Goal: Transaction & Acquisition: Purchase product/service

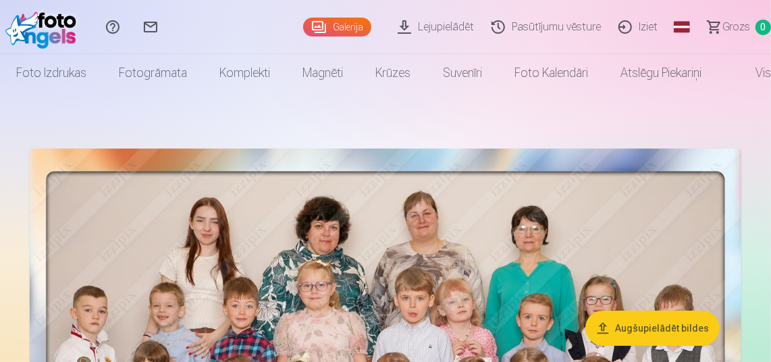
click at [347, 22] on link "Galerija" at bounding box center [337, 27] width 68 height 19
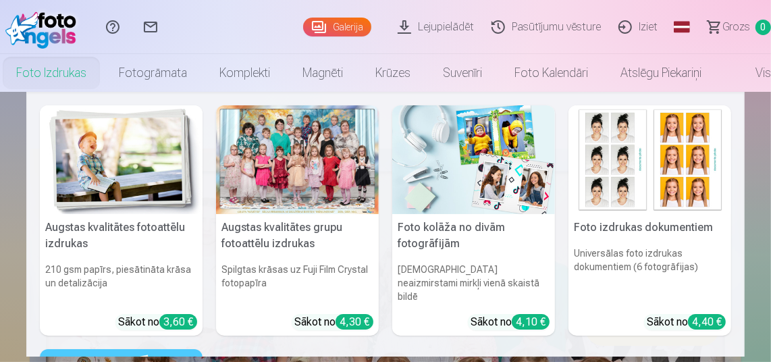
click at [67, 75] on link "Foto izdrukas" at bounding box center [51, 73] width 103 height 38
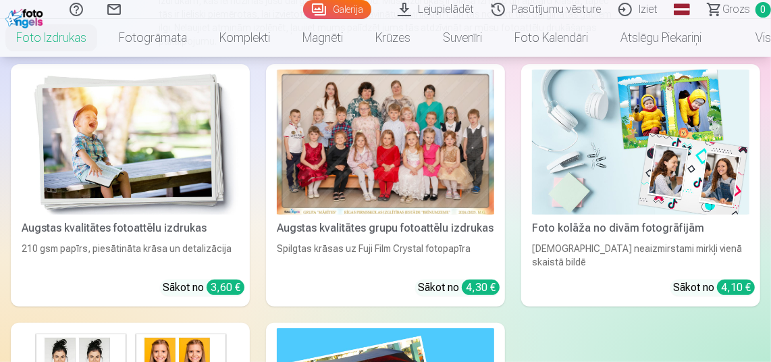
scroll to position [177, 0]
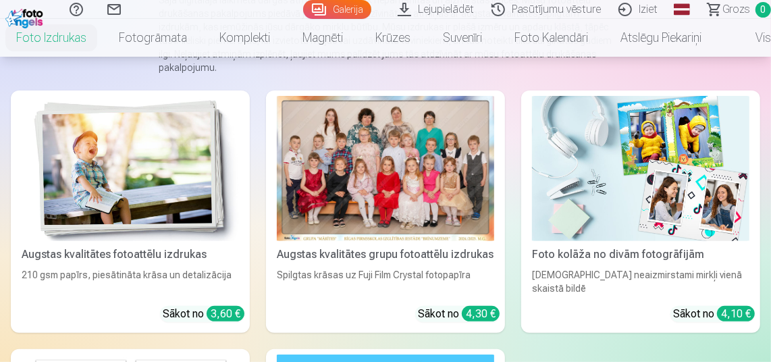
click at [636, 203] on img at bounding box center [640, 168] width 217 height 145
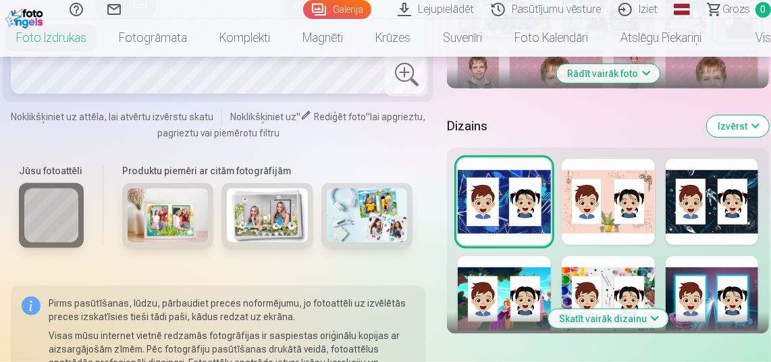
scroll to position [641, 0]
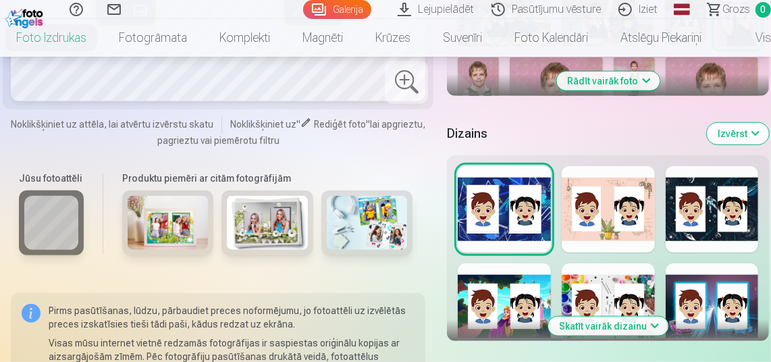
click at [380, 219] on img at bounding box center [367, 222] width 81 height 54
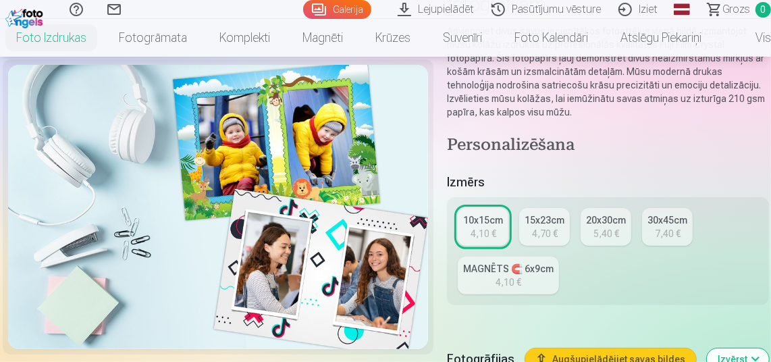
scroll to position [191, 0]
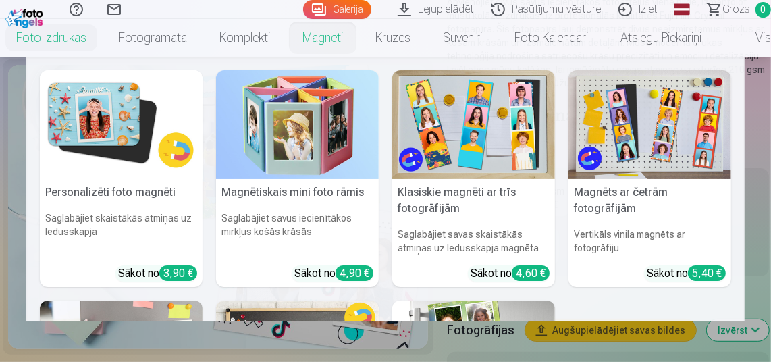
click at [310, 35] on link "Magnēti" at bounding box center [322, 38] width 73 height 38
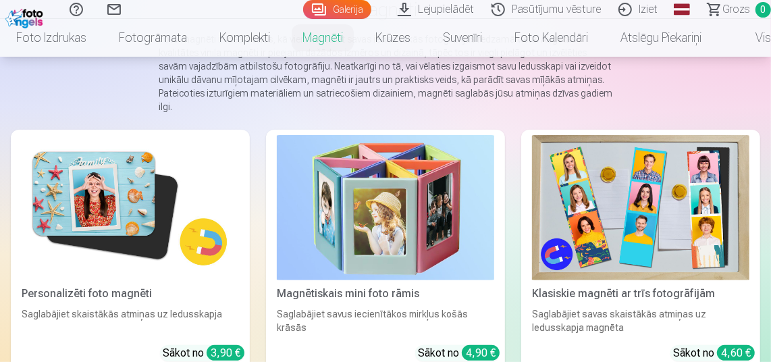
scroll to position [171, 0]
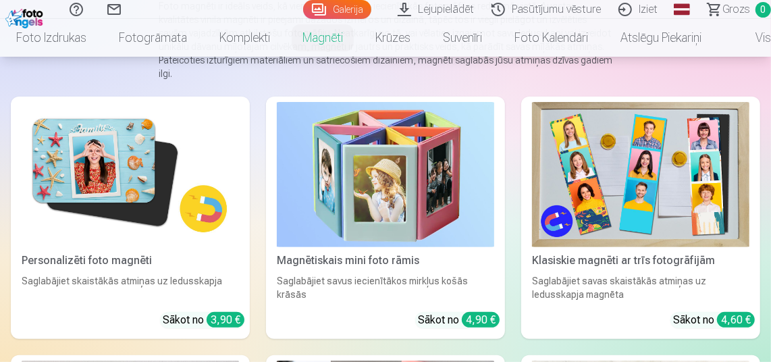
click at [123, 182] on img at bounding box center [130, 174] width 217 height 145
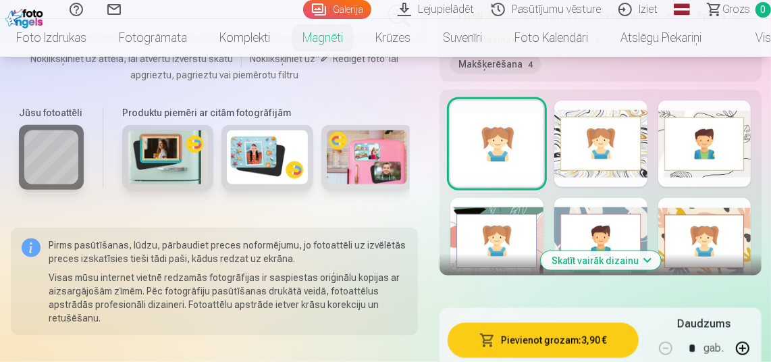
scroll to position [807, 0]
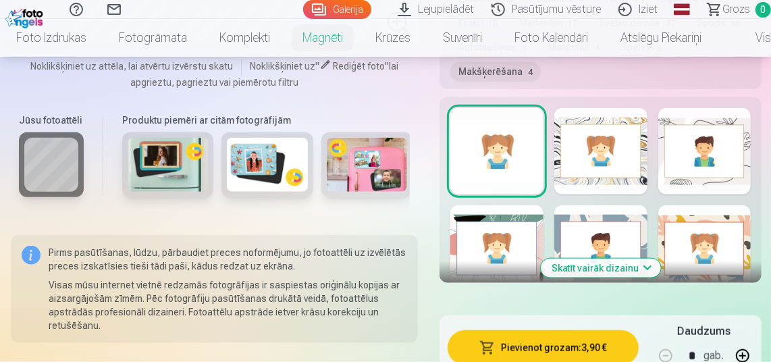
click at [603, 172] on div at bounding box center [600, 151] width 93 height 86
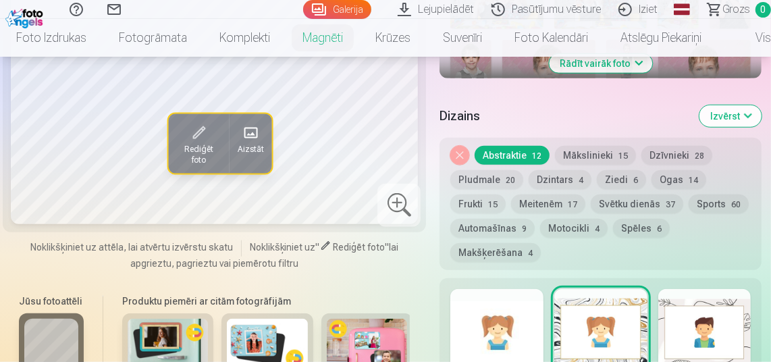
scroll to position [588, 0]
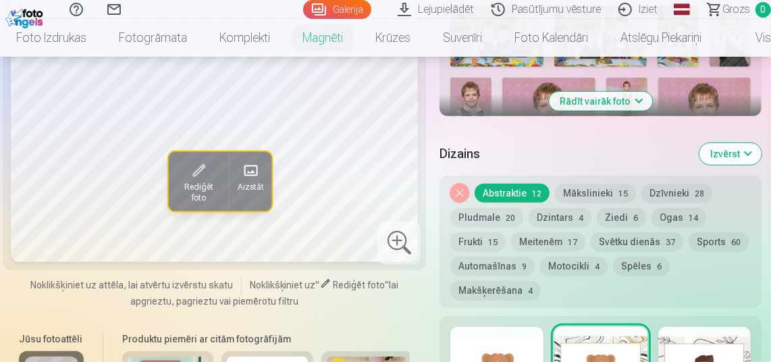
click at [607, 275] on button "Motocikli 4" at bounding box center [573, 265] width 67 height 19
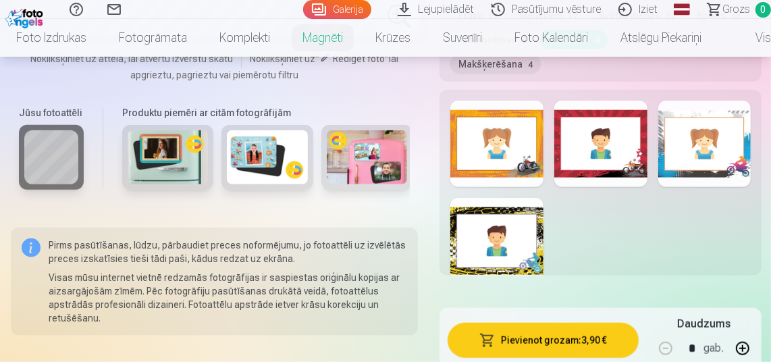
scroll to position [792, 0]
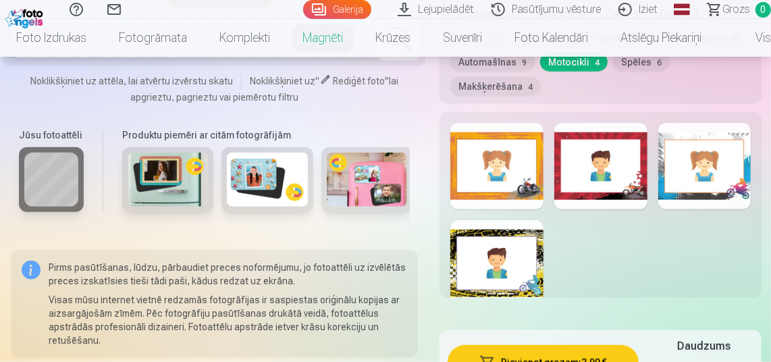
click at [524, 190] on div at bounding box center [496, 166] width 93 height 86
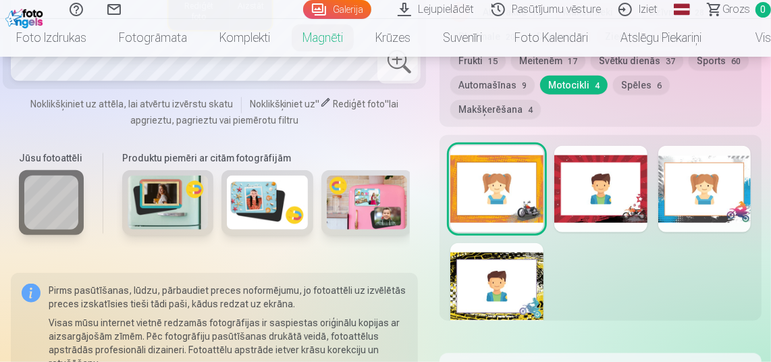
scroll to position [807, 0]
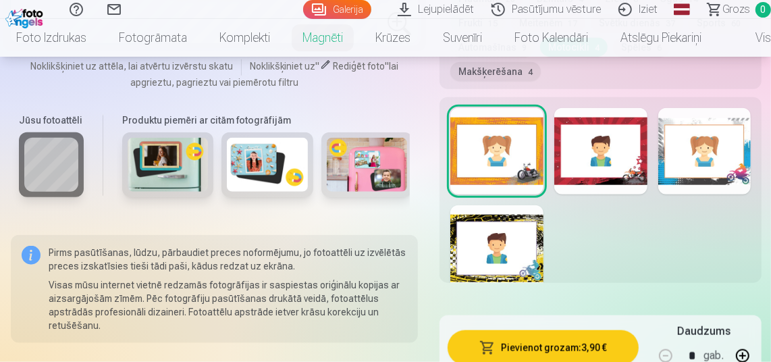
click at [688, 171] on div at bounding box center [704, 151] width 93 height 86
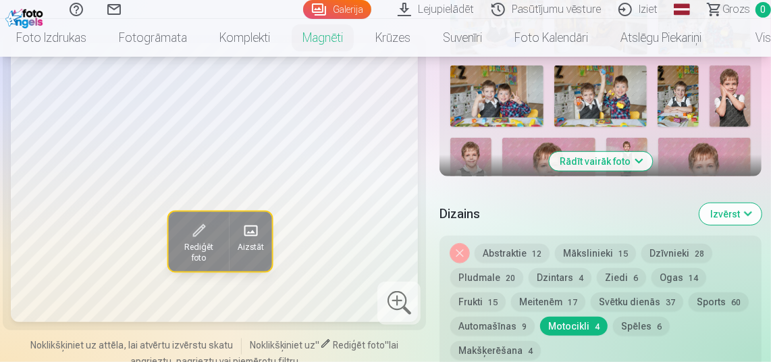
scroll to position [543, 0]
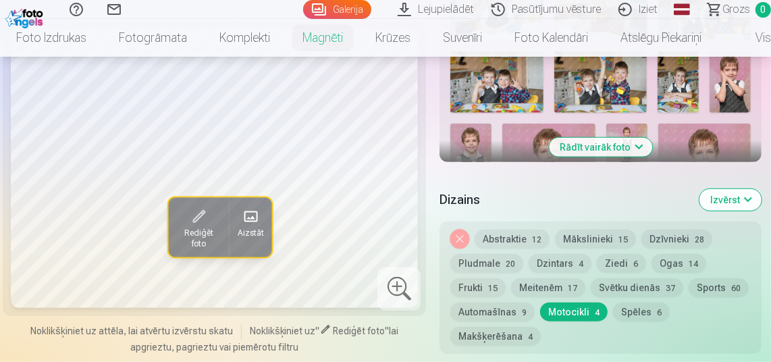
click at [606, 157] on button "Rādīt vairāk foto" at bounding box center [600, 147] width 103 height 19
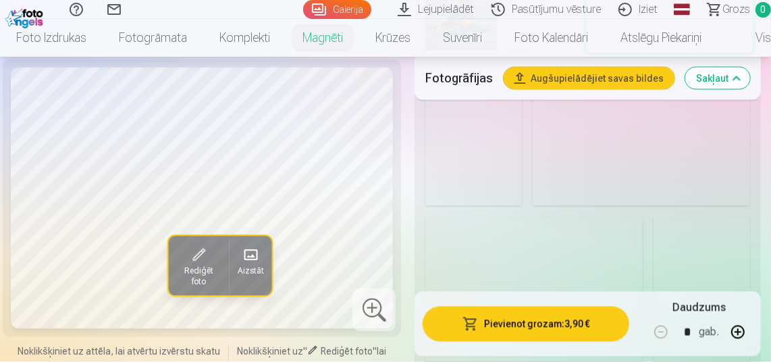
scroll to position [1293, 0]
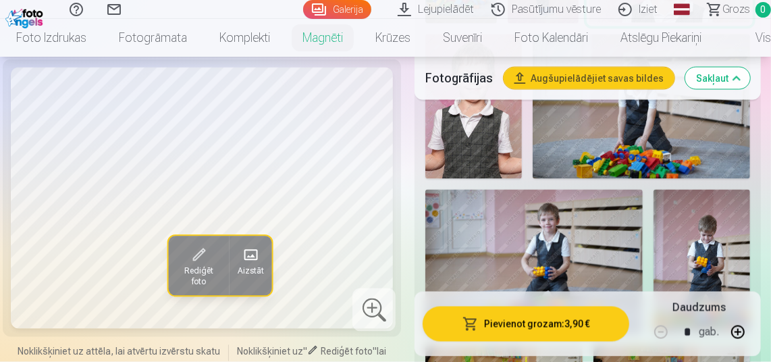
click at [604, 209] on img at bounding box center [533, 262] width 217 height 145
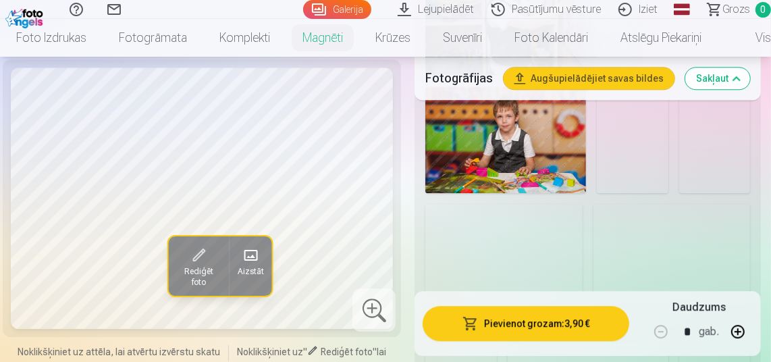
scroll to position [2069, 0]
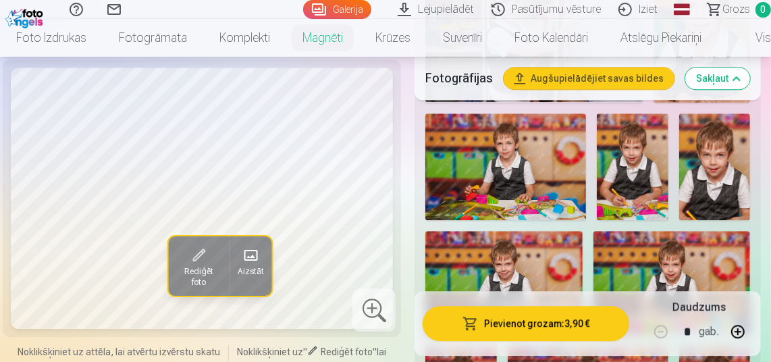
click at [513, 233] on img at bounding box center [503, 283] width 157 height 105
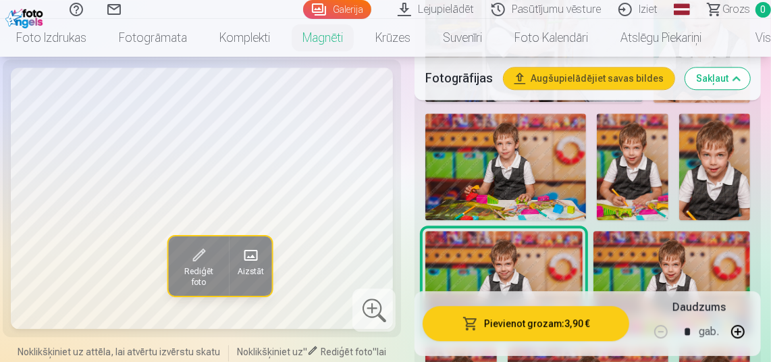
click at [641, 237] on img at bounding box center [671, 283] width 157 height 105
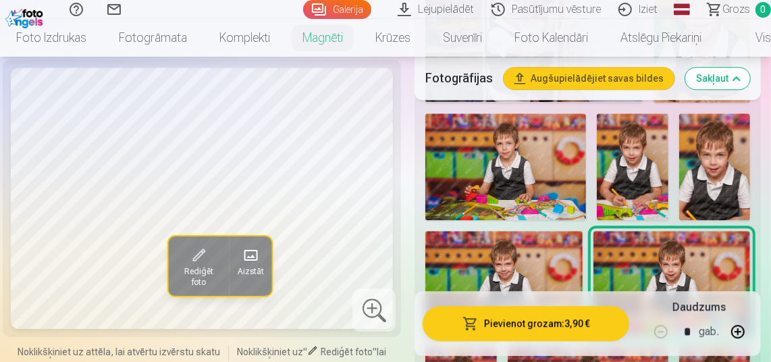
click at [561, 130] on img at bounding box center [505, 166] width 161 height 107
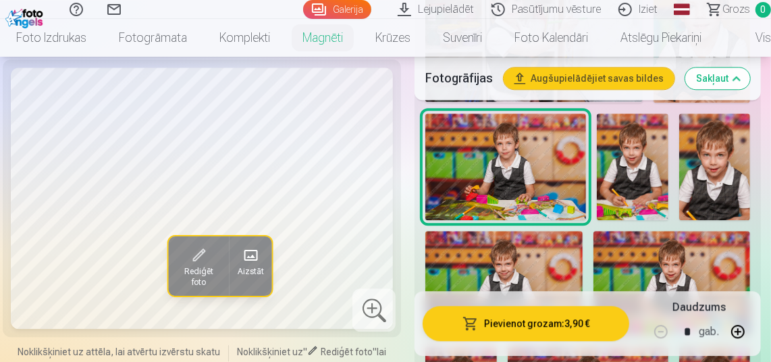
click at [535, 231] on img at bounding box center [503, 283] width 157 height 105
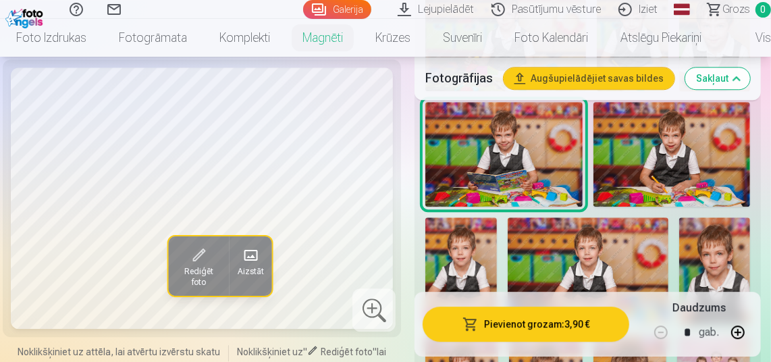
scroll to position [2188, 0]
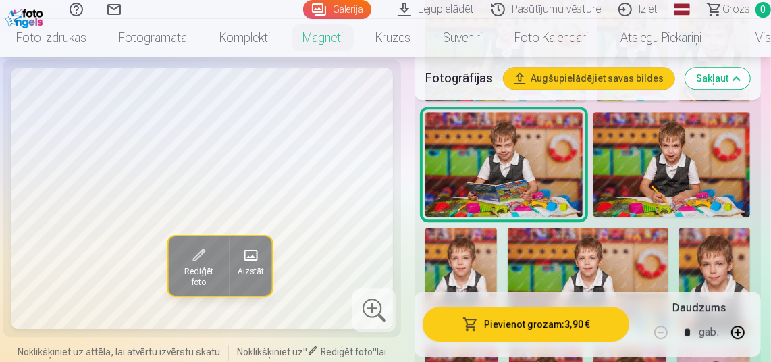
click at [613, 227] on img at bounding box center [587, 280] width 161 height 107
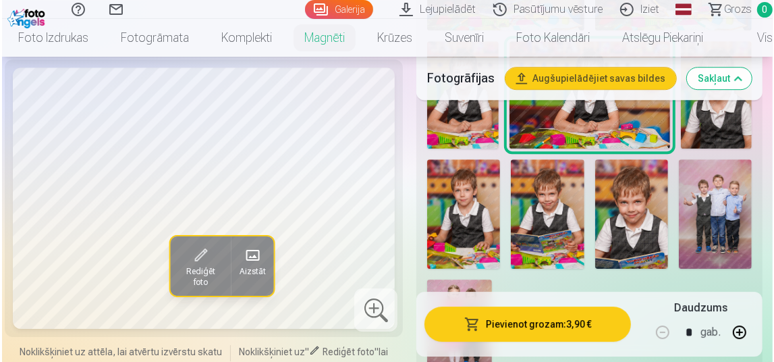
scroll to position [2355, 0]
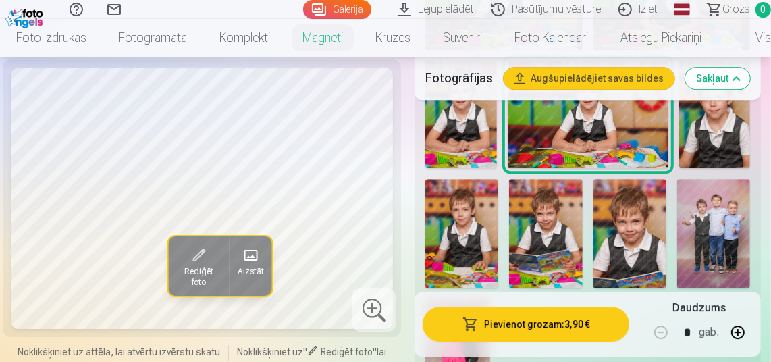
click at [636, 179] on img at bounding box center [629, 233] width 73 height 109
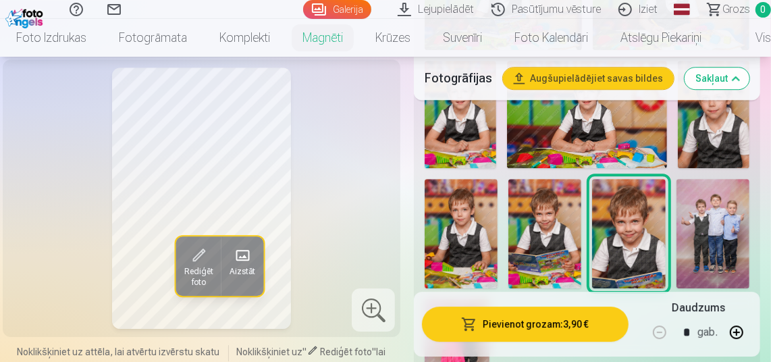
click at [560, 179] on img at bounding box center [544, 233] width 73 height 109
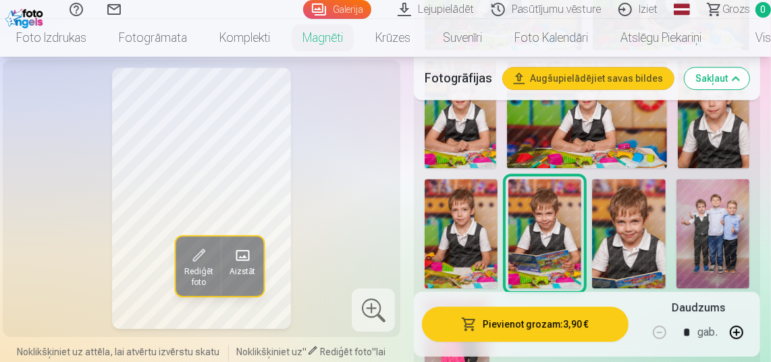
click at [626, 179] on img at bounding box center [628, 233] width 73 height 109
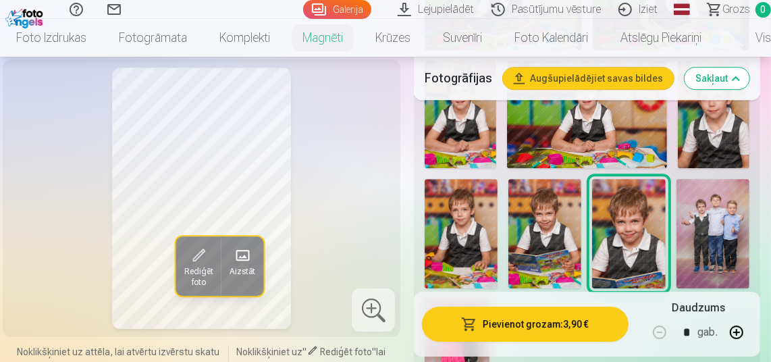
click at [238, 266] on span "Aizstāt" at bounding box center [242, 271] width 26 height 11
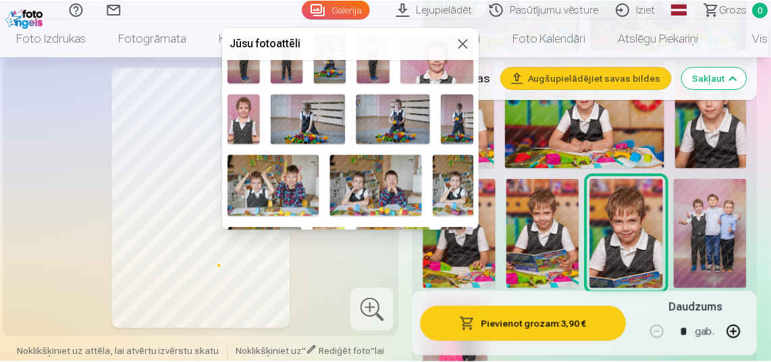
scroll to position [289, 0]
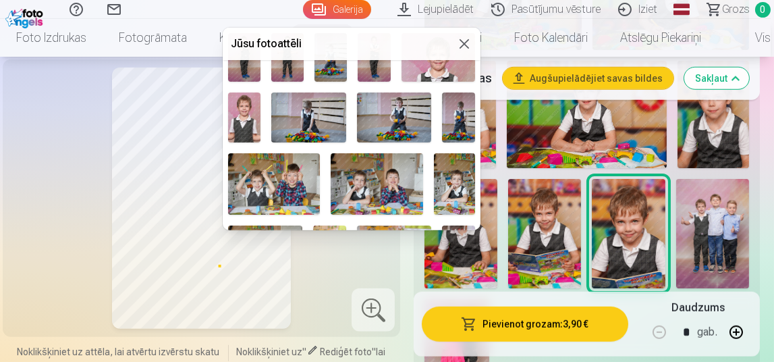
click at [769, 300] on div at bounding box center [387, 181] width 774 height 362
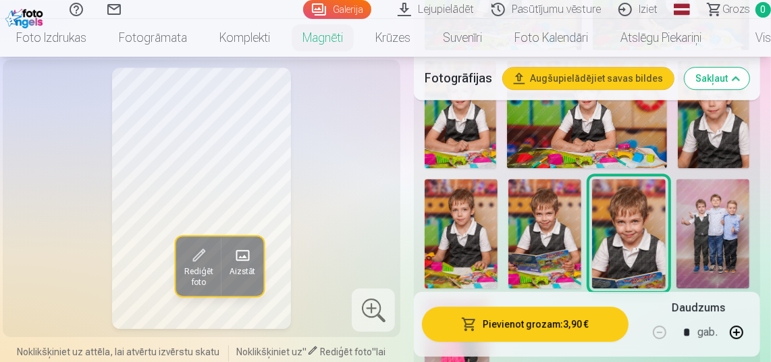
click at [470, 299] on img at bounding box center [456, 347] width 65 height 97
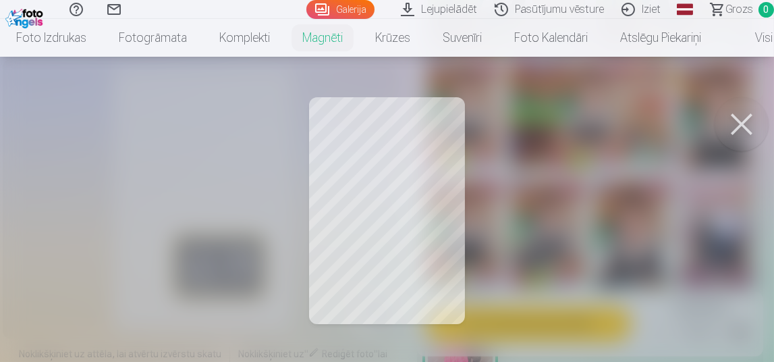
click at [742, 126] on button at bounding box center [742, 124] width 54 height 54
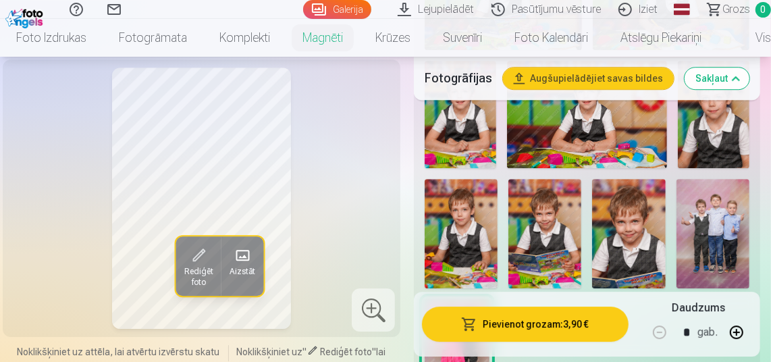
click at [628, 179] on img at bounding box center [628, 233] width 73 height 109
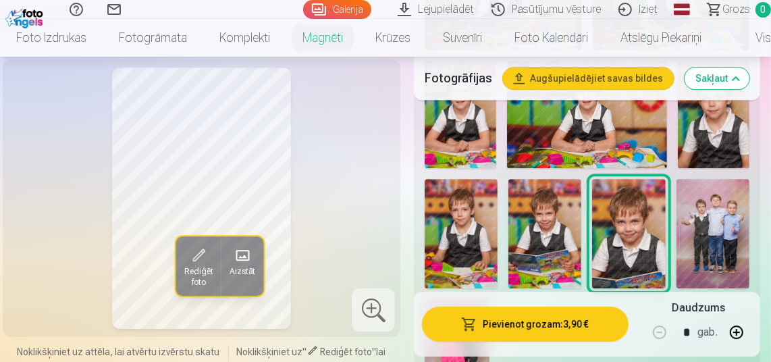
click at [730, 179] on img at bounding box center [712, 233] width 73 height 109
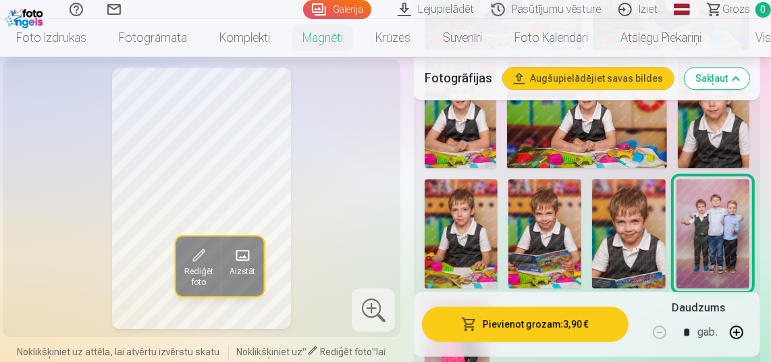
click at [639, 179] on img at bounding box center [628, 233] width 73 height 109
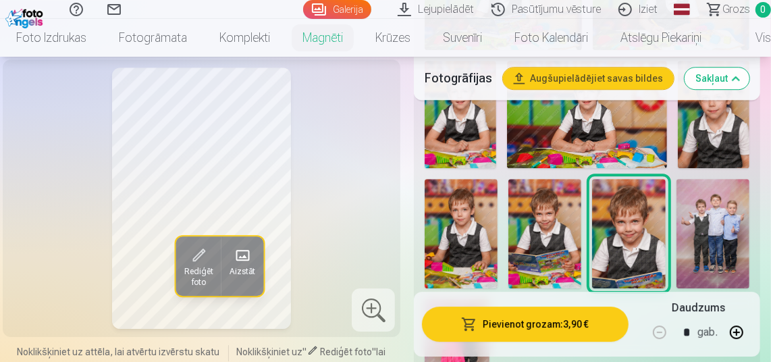
click at [553, 179] on img at bounding box center [544, 233] width 73 height 109
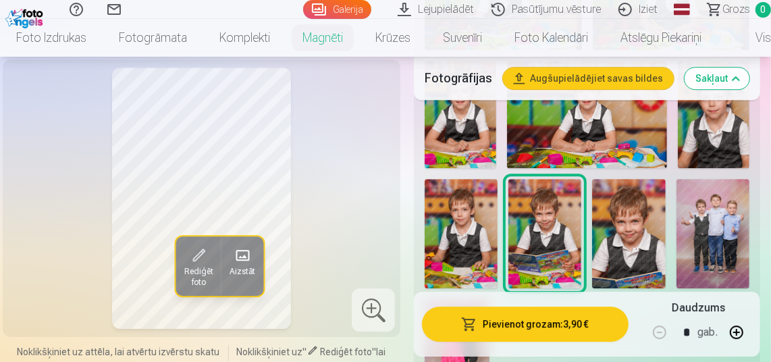
click at [480, 179] on img at bounding box center [460, 233] width 73 height 109
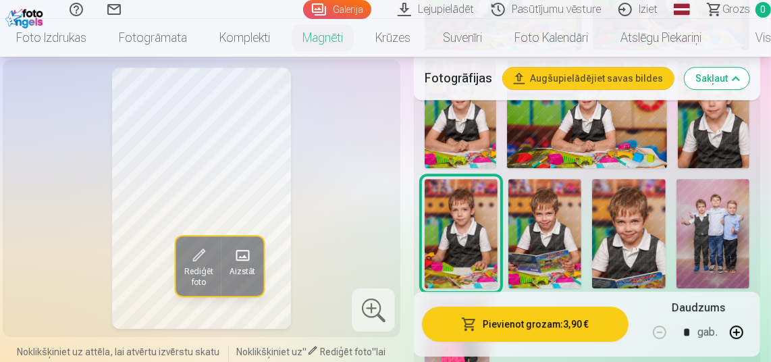
scroll to position [2038, 0]
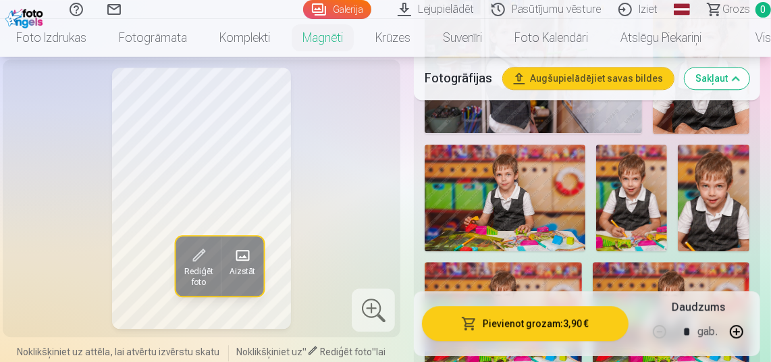
click at [654, 144] on img at bounding box center [632, 197] width 72 height 107
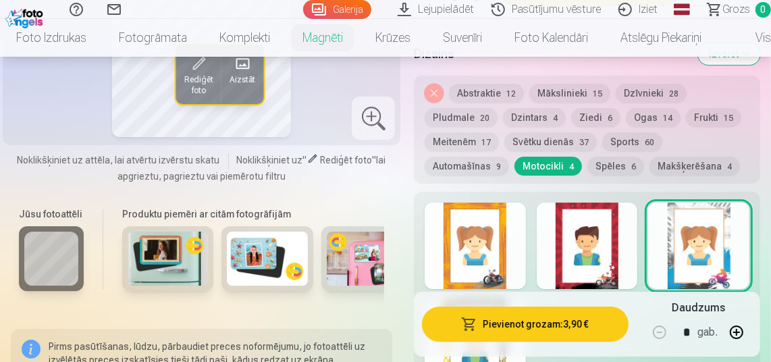
scroll to position [2748, 0]
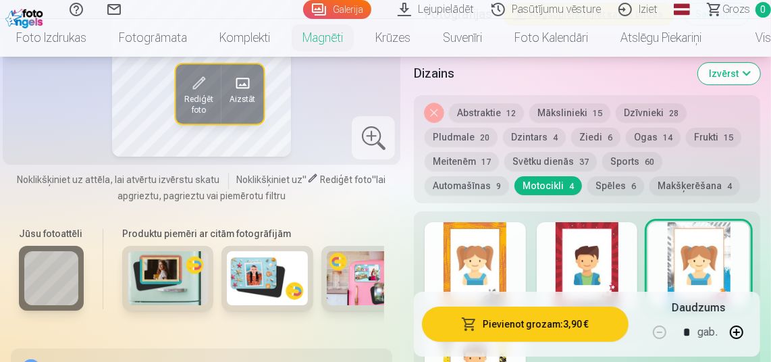
click at [486, 176] on button "Automašīnas 9" at bounding box center [466, 185] width 84 height 19
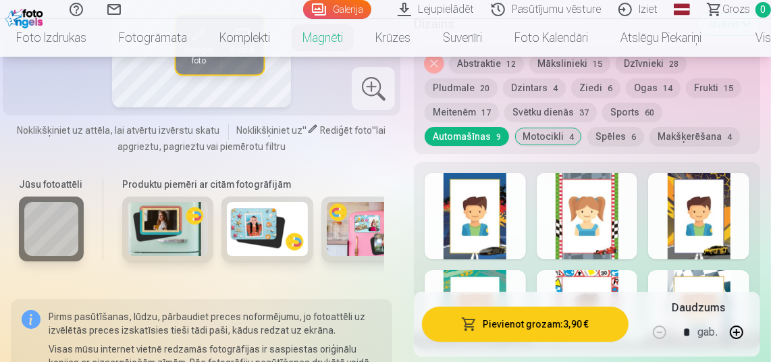
scroll to position [2787, 0]
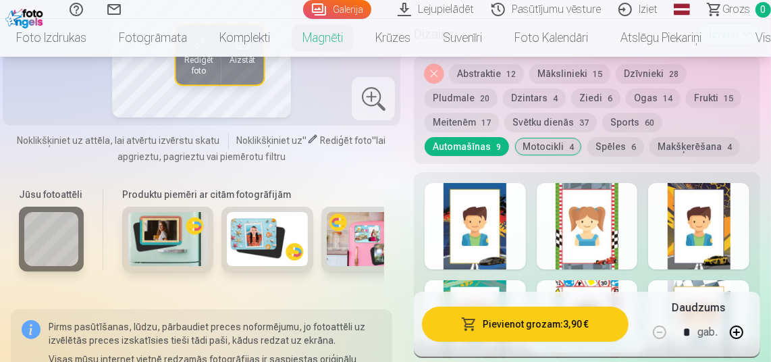
click at [634, 333] on button "Skatīt vairāk dizainu" at bounding box center [587, 342] width 120 height 19
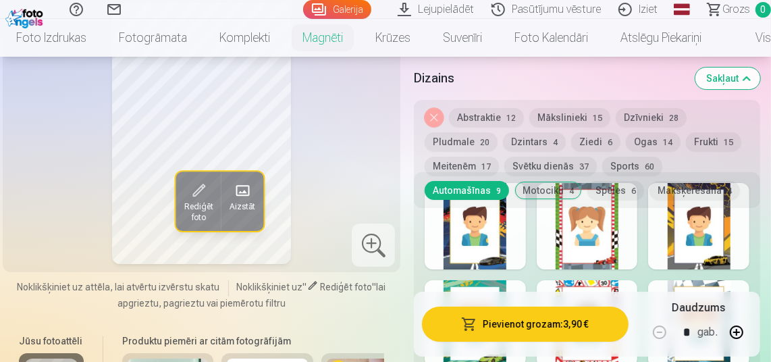
click at [482, 280] on div at bounding box center [474, 323] width 101 height 86
click at [590, 280] on div at bounding box center [586, 323] width 101 height 86
click at [682, 280] on div at bounding box center [698, 323] width 101 height 86
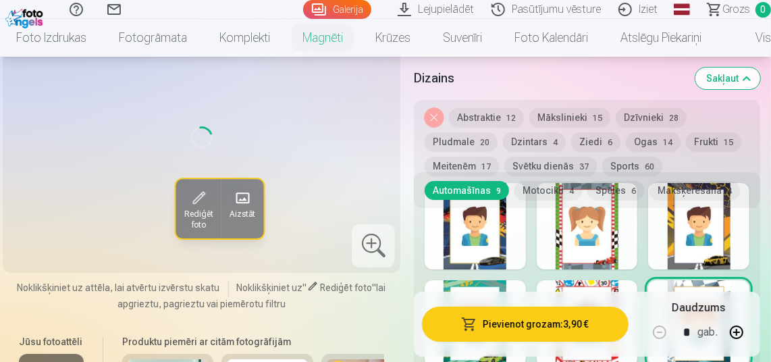
click at [682, 280] on div at bounding box center [698, 323] width 101 height 86
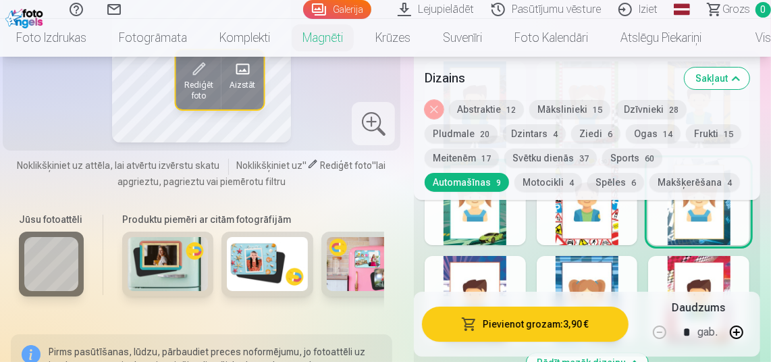
scroll to position [2881, 0]
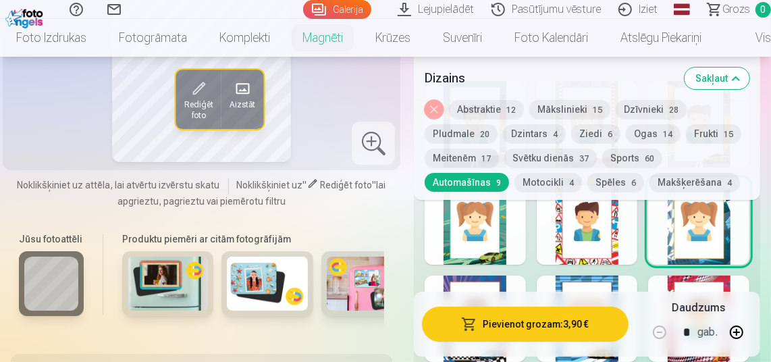
click at [579, 275] on div at bounding box center [586, 318] width 101 height 86
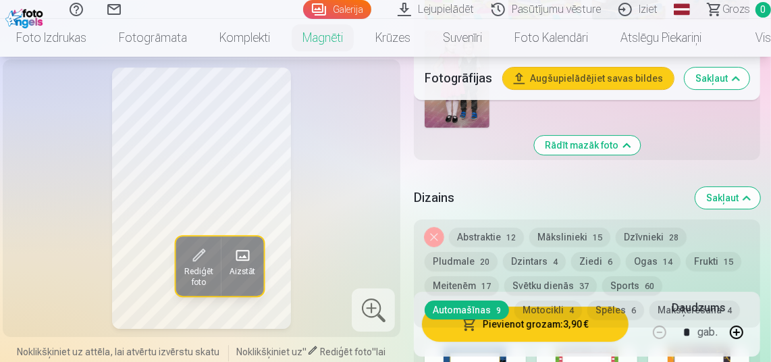
scroll to position [2604, 0]
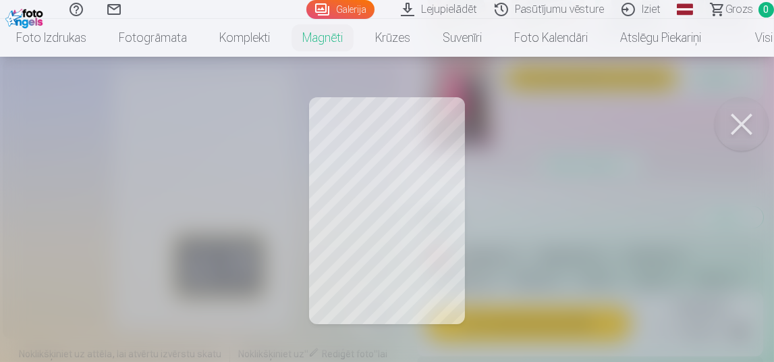
click at [750, 118] on button at bounding box center [742, 124] width 54 height 54
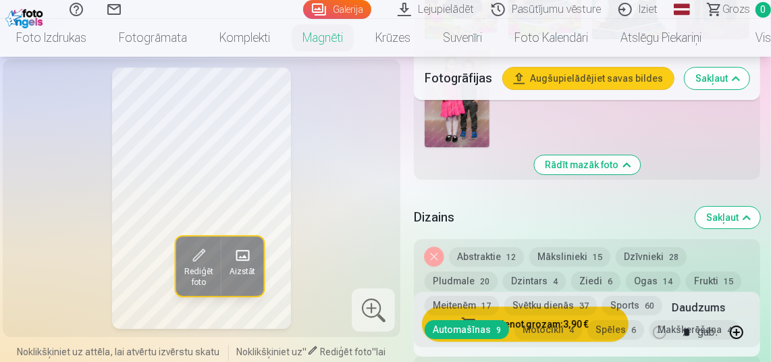
click at [639, 296] on button "Sports 60" at bounding box center [632, 305] width 60 height 19
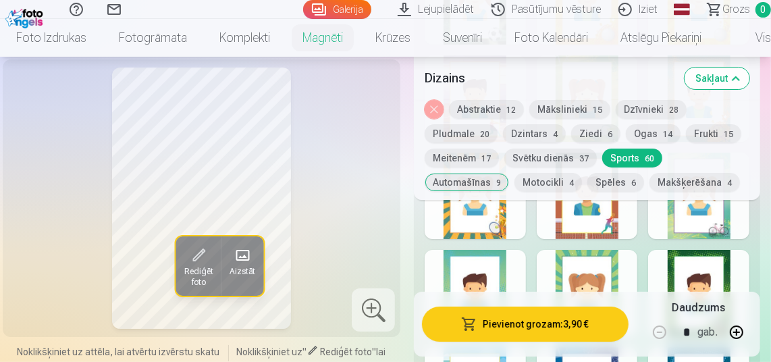
scroll to position [2968, 0]
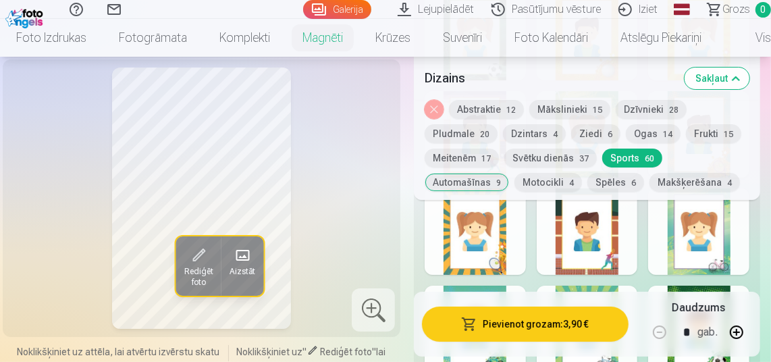
click at [729, 77] on button "Sakļaut" at bounding box center [716, 78] width 65 height 22
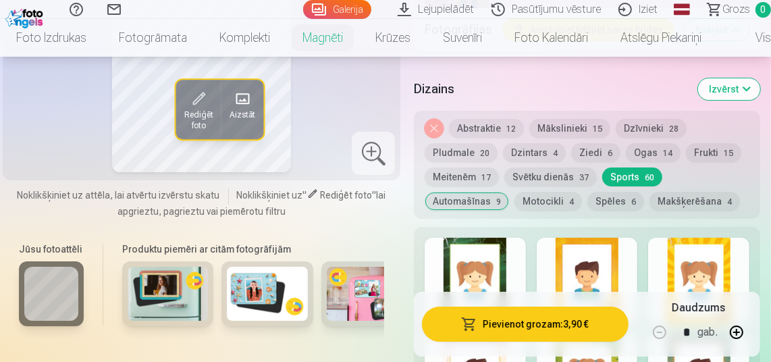
scroll to position [2727, 0]
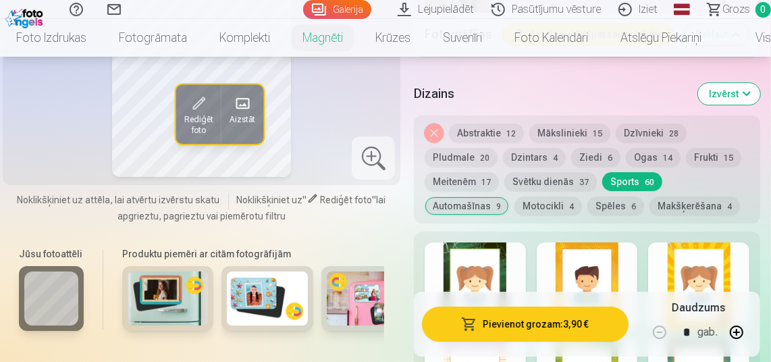
drag, startPoint x: 769, startPoint y: 126, endPoint x: 772, endPoint y: 136, distance: 10.5
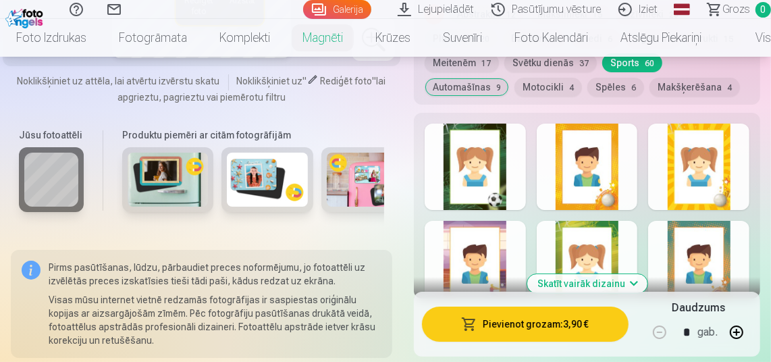
scroll to position [2875, 0]
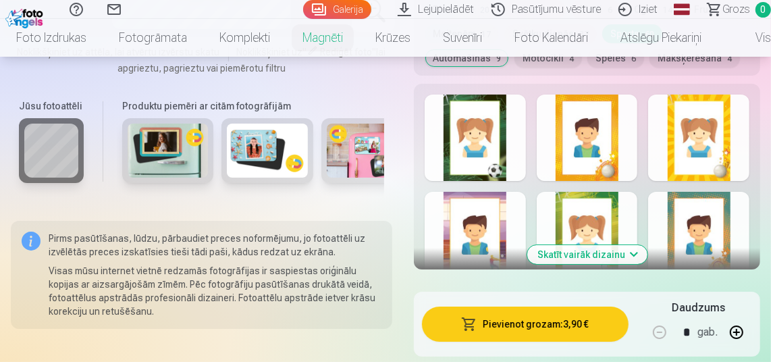
click at [617, 245] on button "Skatīt vairāk dizainu" at bounding box center [587, 254] width 120 height 19
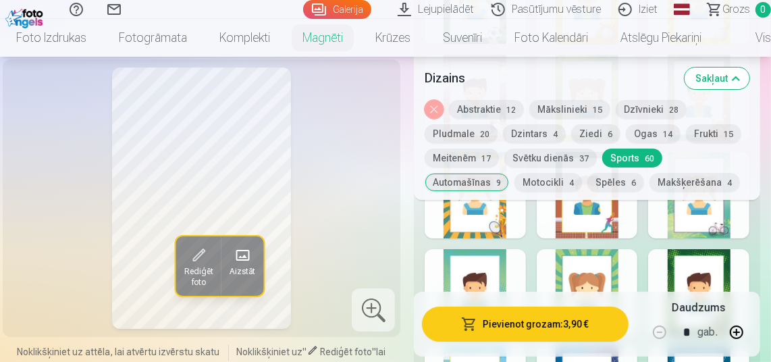
scroll to position [2980, 0]
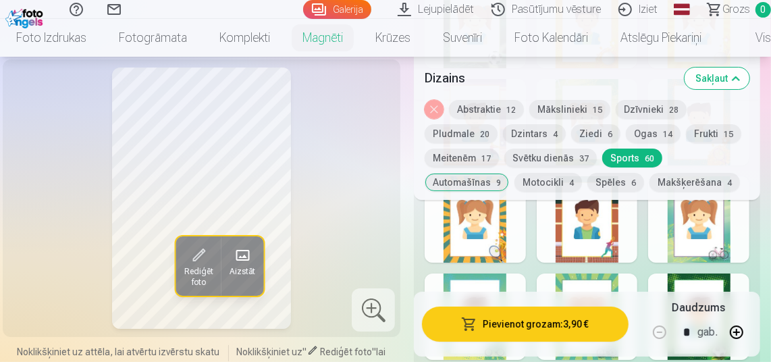
click at [716, 273] on div at bounding box center [698, 316] width 101 height 86
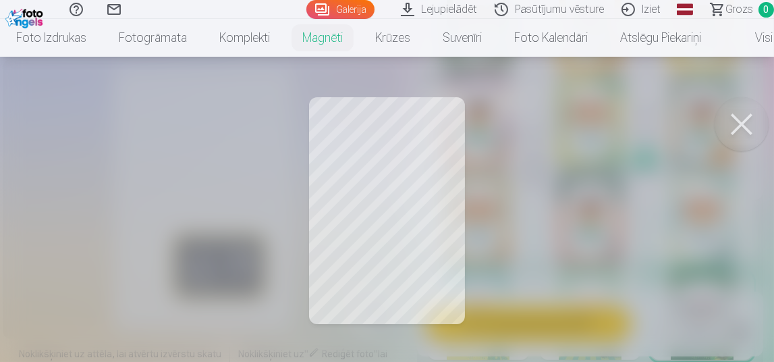
click at [737, 132] on button at bounding box center [742, 124] width 54 height 54
click at [740, 110] on button at bounding box center [742, 124] width 54 height 54
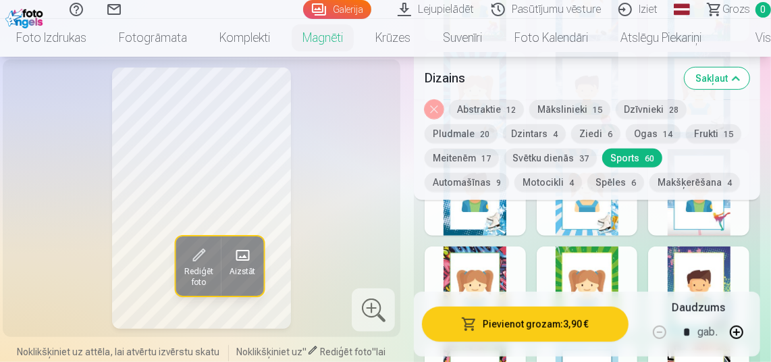
scroll to position [3408, 0]
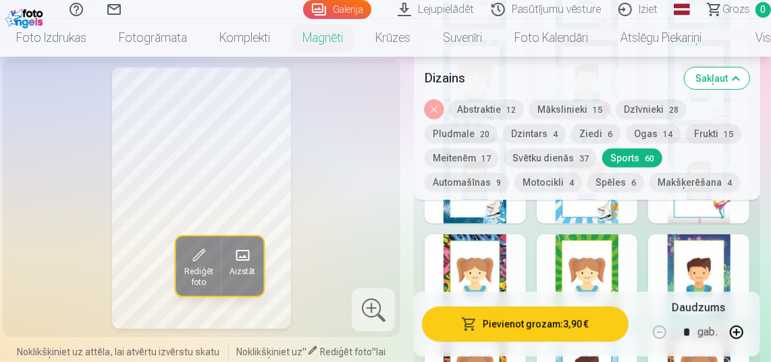
click at [593, 234] on div at bounding box center [586, 277] width 101 height 86
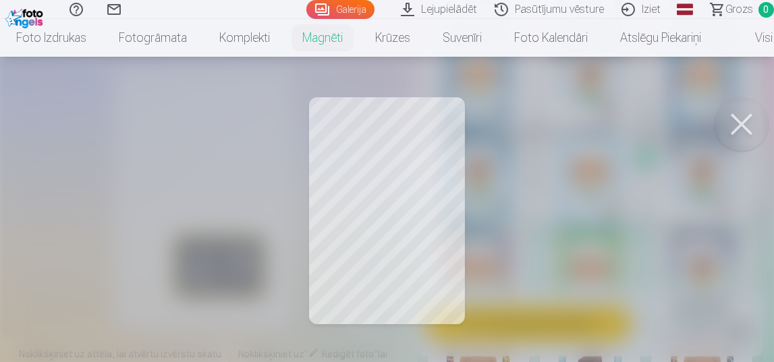
click at [742, 126] on button at bounding box center [742, 124] width 54 height 54
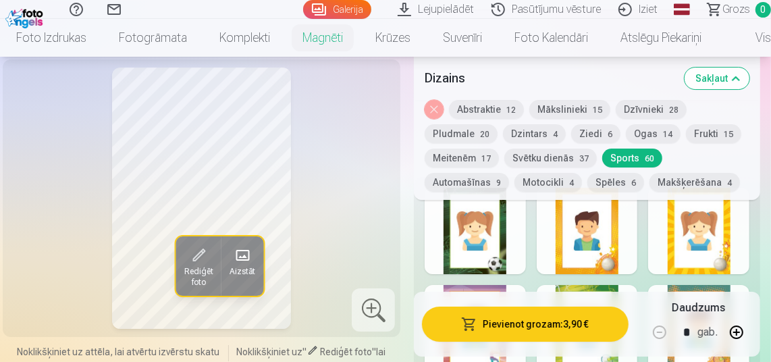
scroll to position [2457, 0]
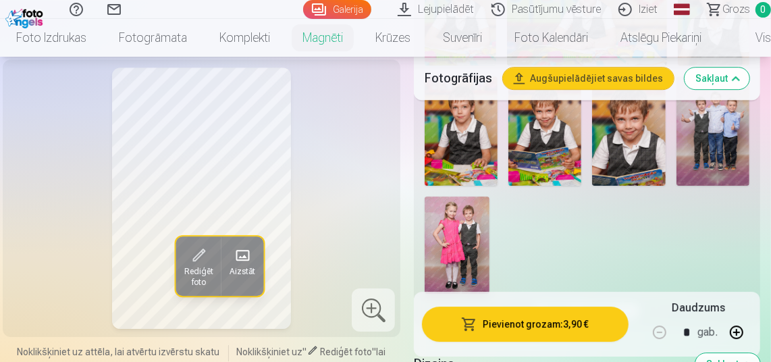
click at [607, 302] on button "Rādīt mazāk foto" at bounding box center [587, 311] width 106 height 19
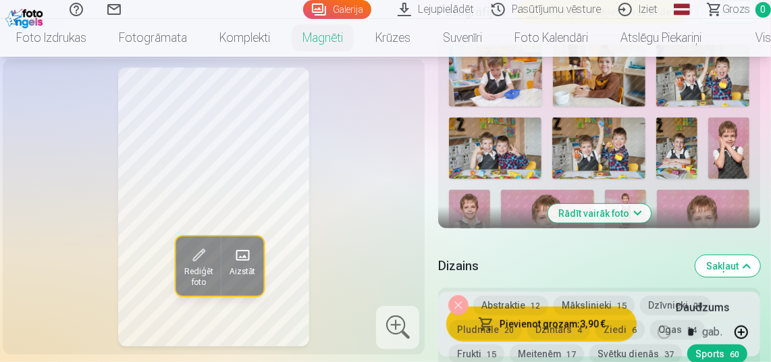
scroll to position [391, 0]
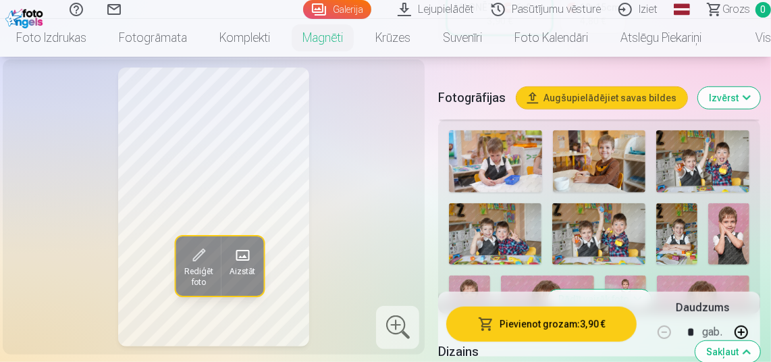
click at [732, 109] on button "Izvērst" at bounding box center [729, 98] width 62 height 22
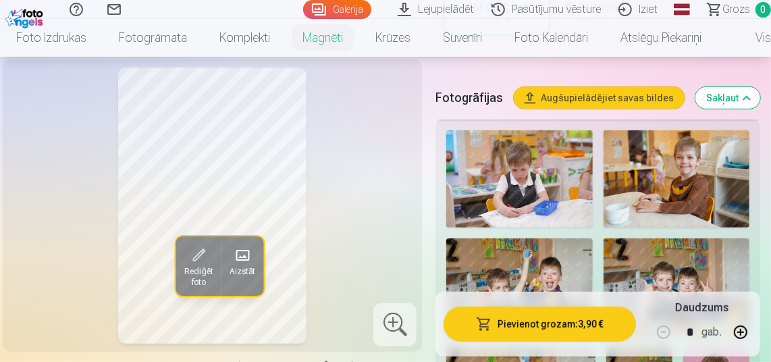
click at [732, 101] on button "Sakļaut" at bounding box center [727, 98] width 65 height 22
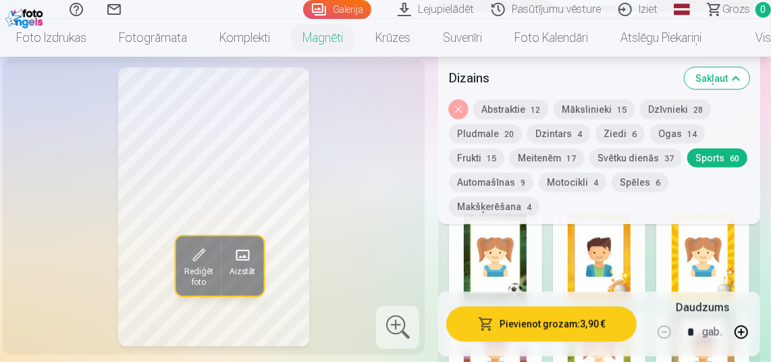
scroll to position [740, 0]
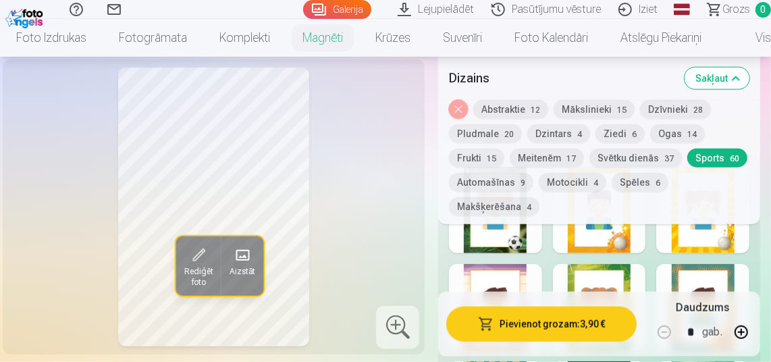
click at [476, 161] on button "Frukti 15" at bounding box center [476, 157] width 55 height 19
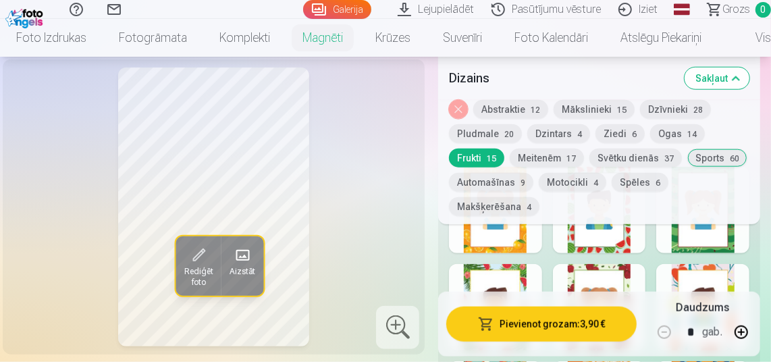
click at [728, 253] on div at bounding box center [702, 210] width 93 height 86
click at [632, 253] on div at bounding box center [599, 210] width 93 height 86
click at [736, 75] on button "Sakļaut" at bounding box center [716, 78] width 65 height 22
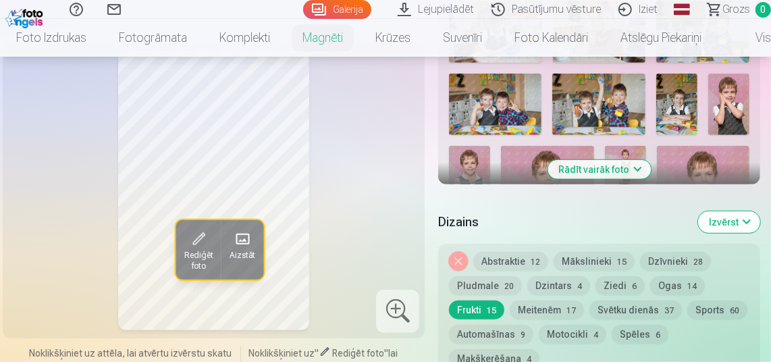
scroll to position [505, 0]
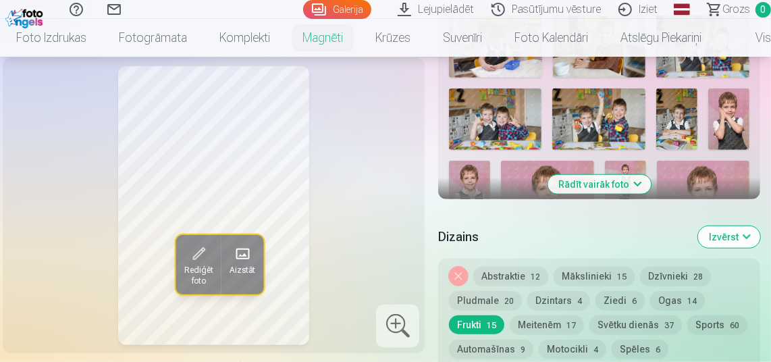
click at [619, 194] on button "Rādīt vairāk foto" at bounding box center [598, 184] width 103 height 19
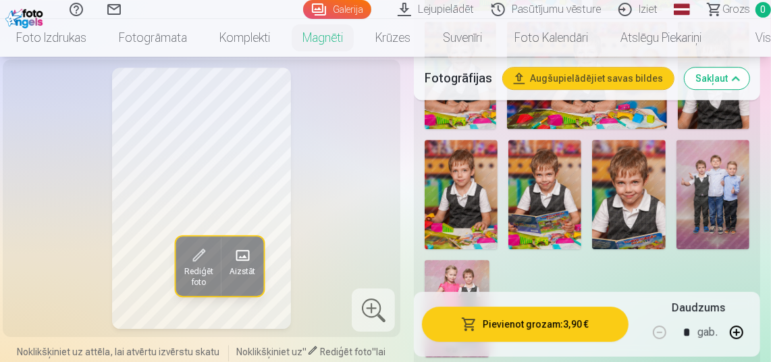
scroll to position [2355, 0]
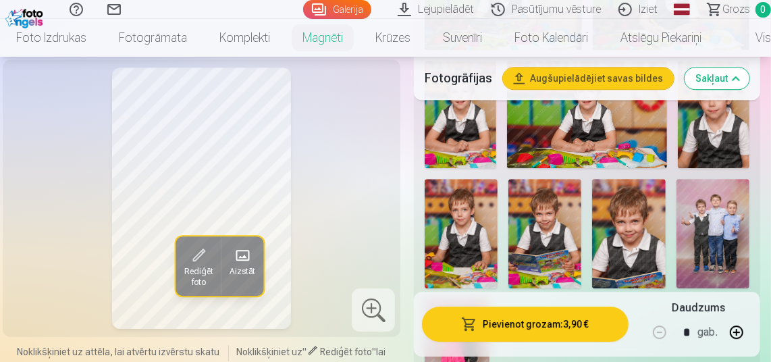
click at [478, 299] on img at bounding box center [456, 347] width 65 height 97
click at [731, 84] on button "Sakļaut" at bounding box center [716, 78] width 65 height 22
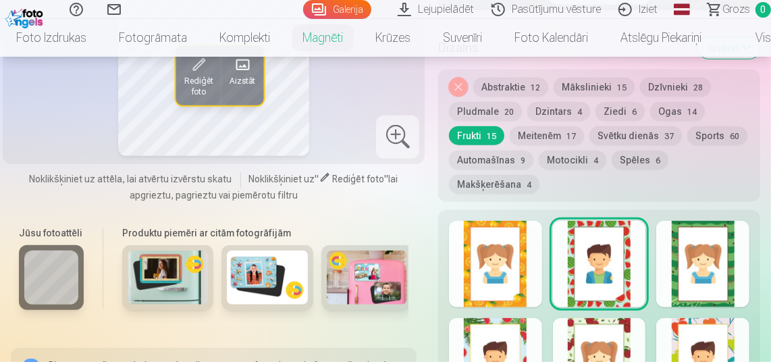
scroll to position [717, 0]
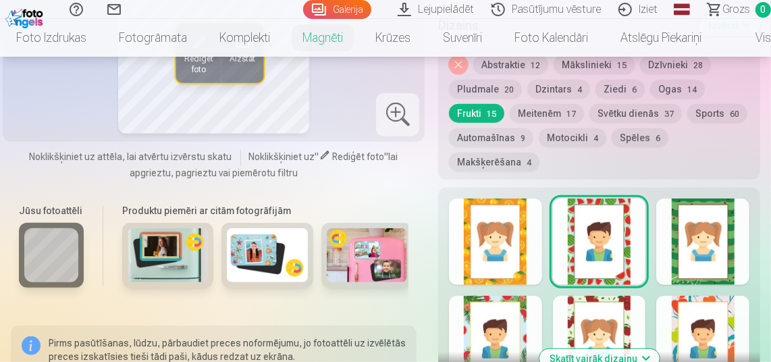
click at [625, 99] on button "Ziedi 6" at bounding box center [619, 89] width 49 height 19
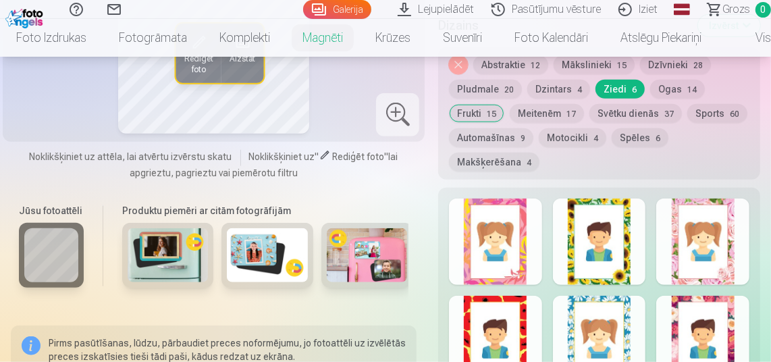
click at [668, 147] on button "Spēles 6" at bounding box center [639, 137] width 57 height 19
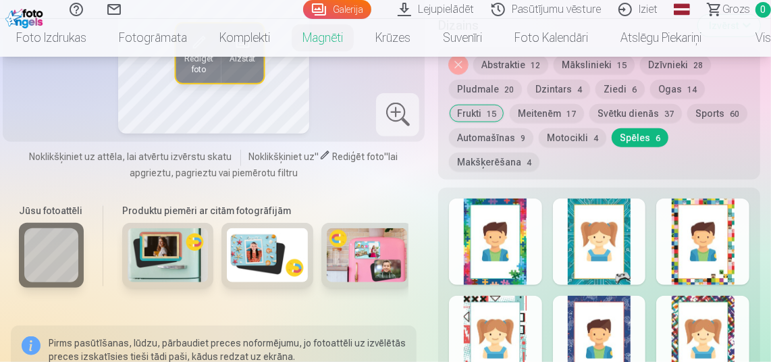
click at [729, 279] on div at bounding box center [702, 241] width 93 height 86
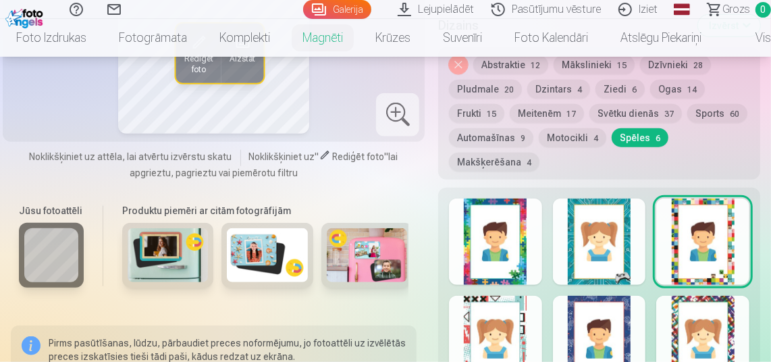
click at [526, 276] on div at bounding box center [495, 241] width 93 height 86
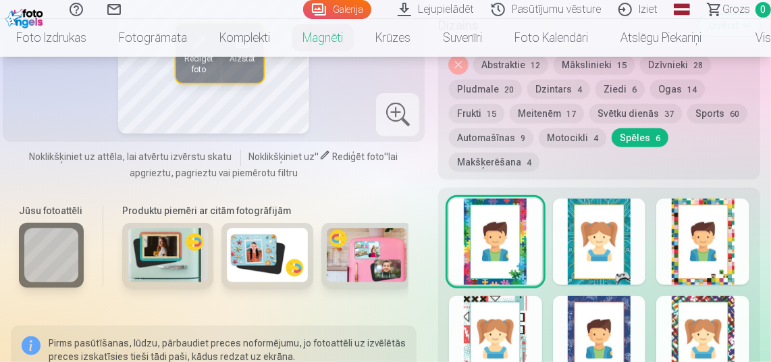
scroll to position [1034, 0]
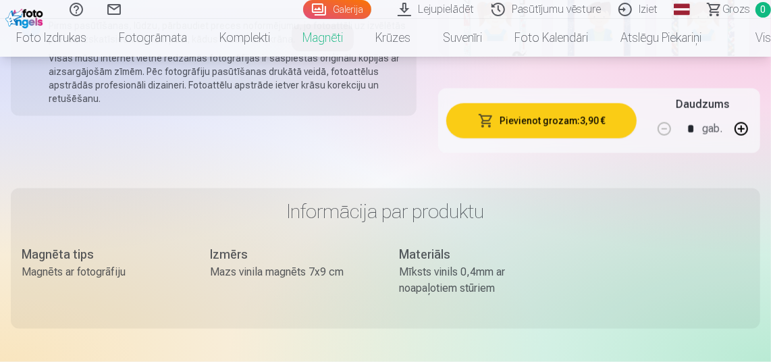
click at [722, 65] on div at bounding box center [702, 21] width 93 height 86
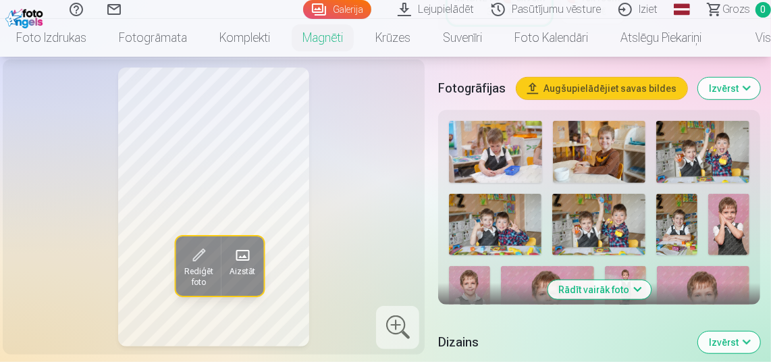
scroll to position [717, 0]
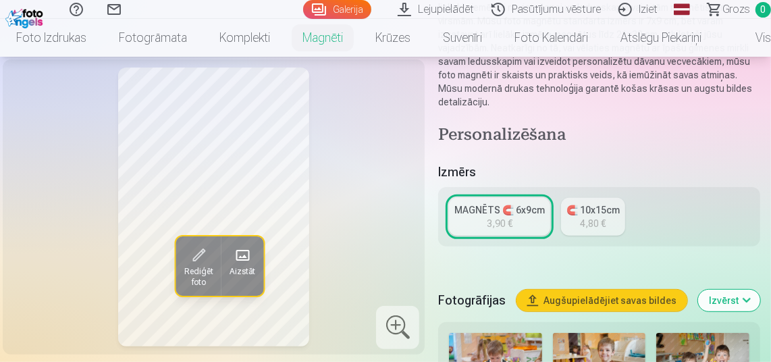
scroll to position [196, 0]
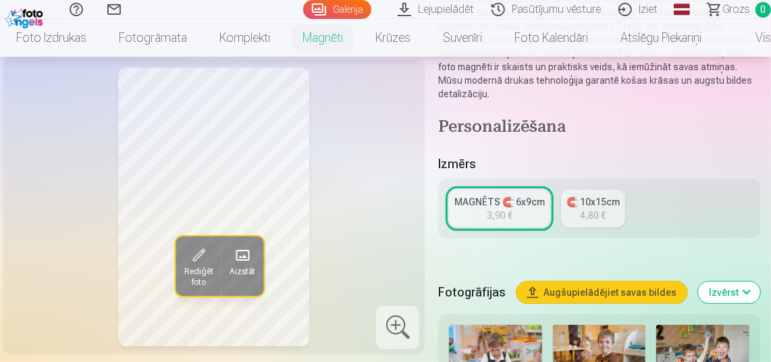
click at [596, 209] on div "🧲 10x15cm" at bounding box center [592, 201] width 53 height 13
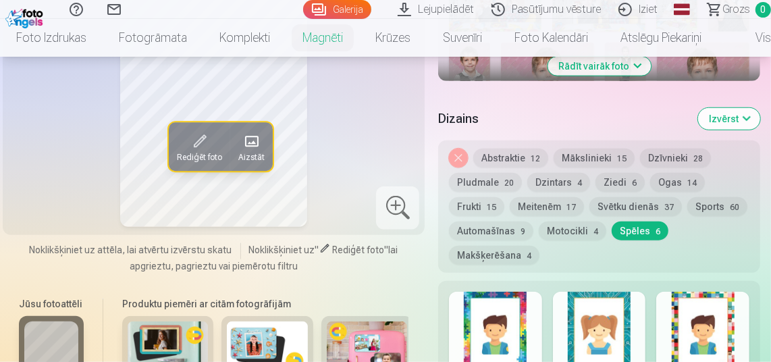
scroll to position [609, 0]
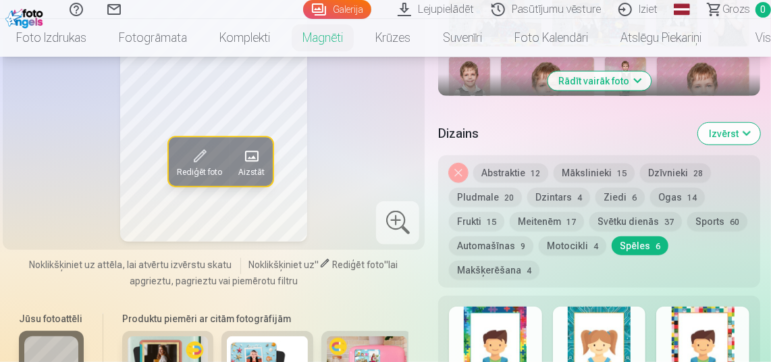
click at [687, 231] on button "Sports 60" at bounding box center [717, 221] width 60 height 19
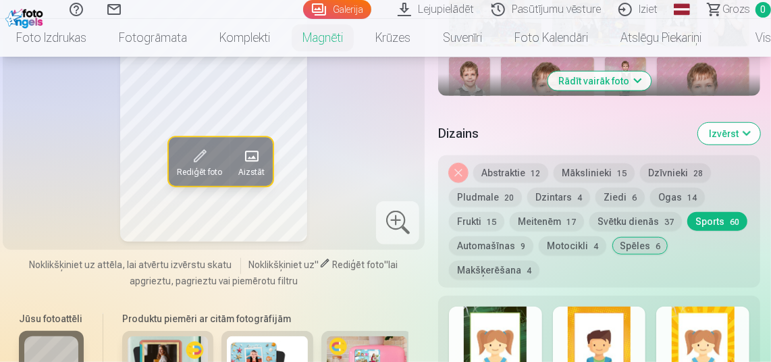
click at [638, 75] on button "Rādīt vairāk foto" at bounding box center [598, 81] width 103 height 19
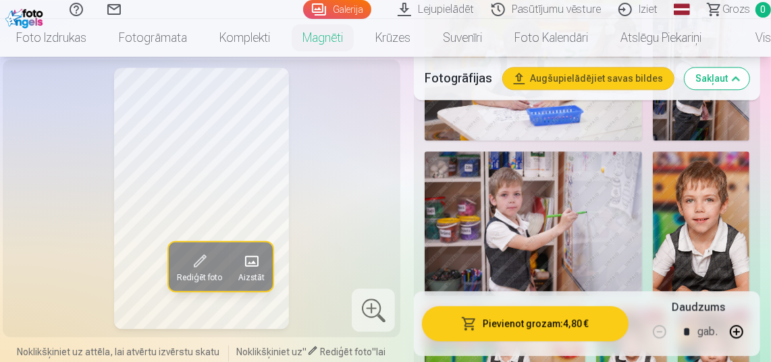
scroll to position [2192, 0]
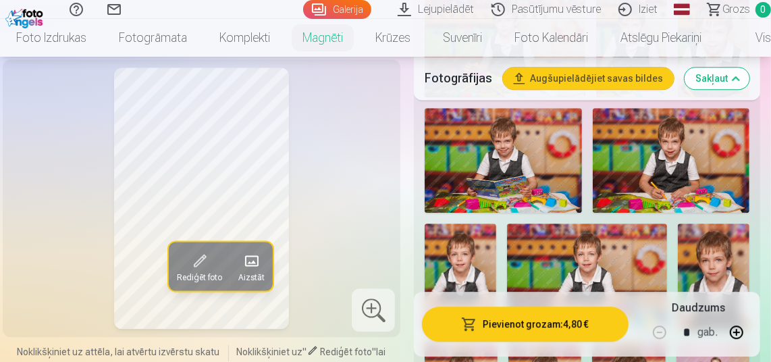
click at [474, 223] on img at bounding box center [460, 276] width 72 height 107
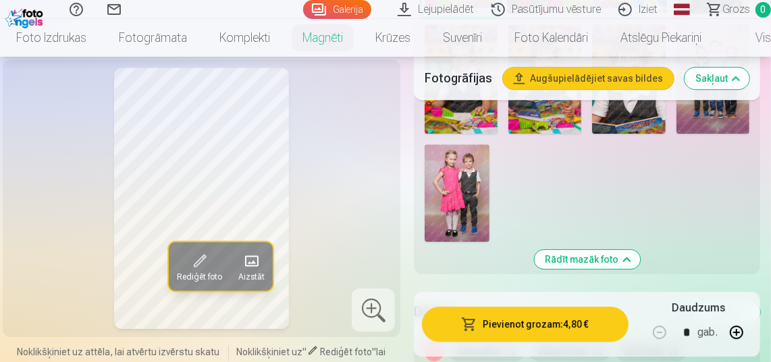
click at [730, 301] on button "Izvērst" at bounding box center [729, 312] width 62 height 22
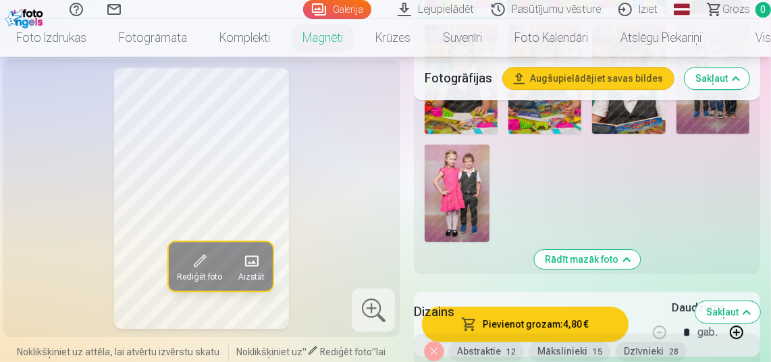
click at [509, 341] on button "Abstraktie 12" at bounding box center [486, 350] width 75 height 19
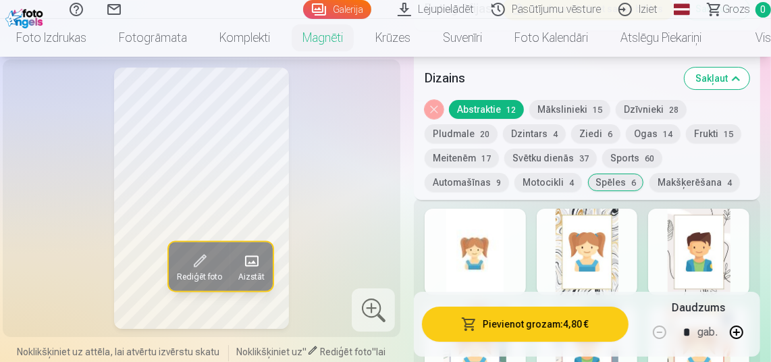
scroll to position [2723, 0]
